Goal: Task Accomplishment & Management: Manage account settings

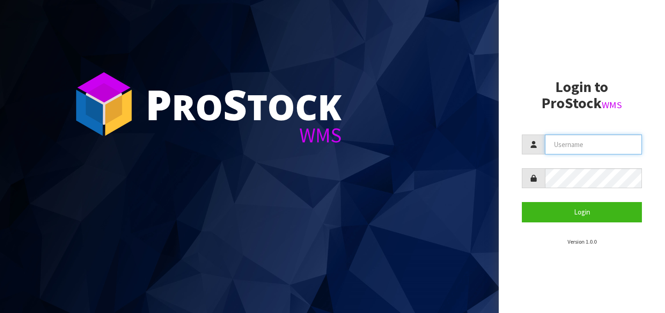
type input "[PERSON_NAME][EMAIL_ADDRESS][DOMAIN_NAME]"
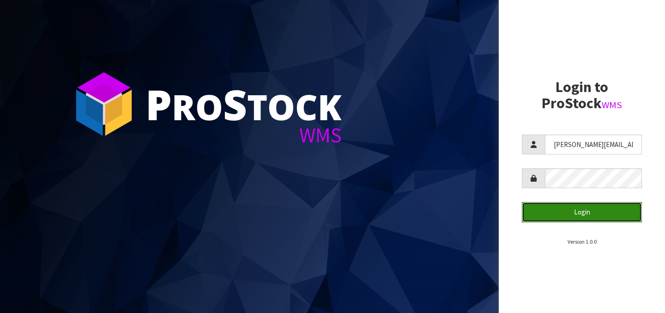
click at [578, 208] on button "Login" at bounding box center [582, 212] width 120 height 20
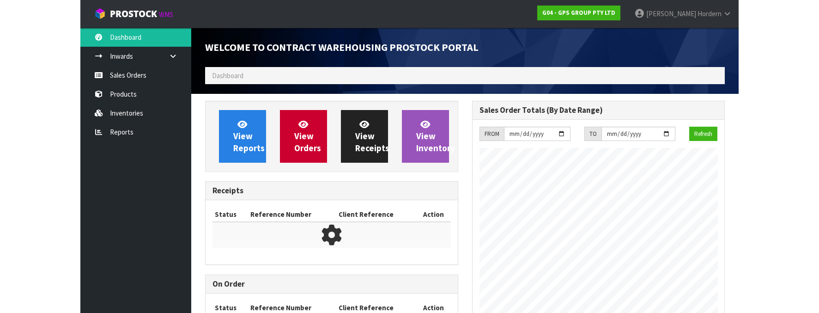
scroll to position [378, 267]
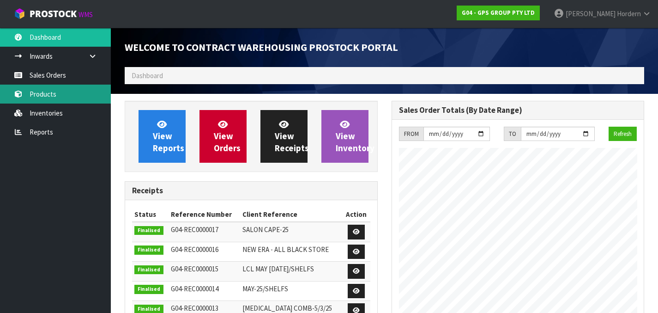
click at [64, 91] on link "Products" at bounding box center [55, 94] width 111 height 19
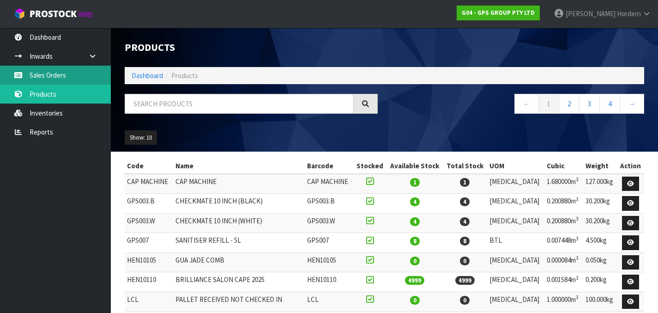
click at [54, 78] on link "Sales Orders" at bounding box center [55, 75] width 111 height 19
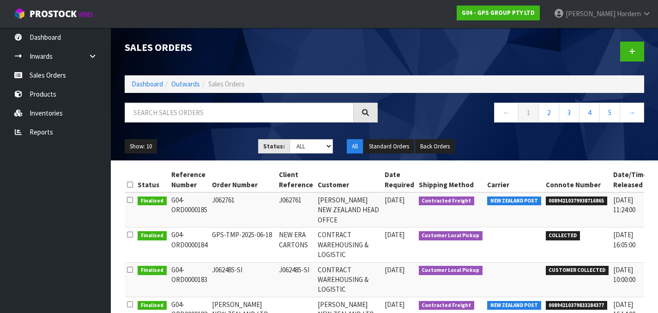
click at [546, 200] on span "00894210379938716865" at bounding box center [577, 200] width 62 height 9
copy span "00894210379938716865"
